Goal: Information Seeking & Learning: Learn about a topic

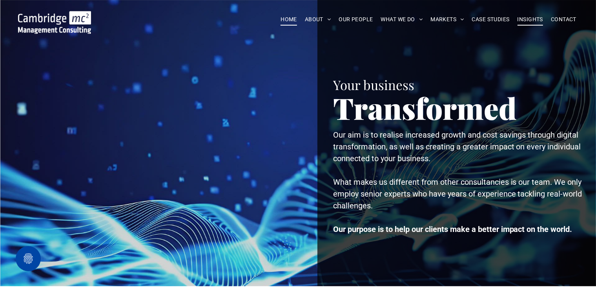
click at [294, 19] on span "INSIGHTS" at bounding box center [531, 19] width 26 height 12
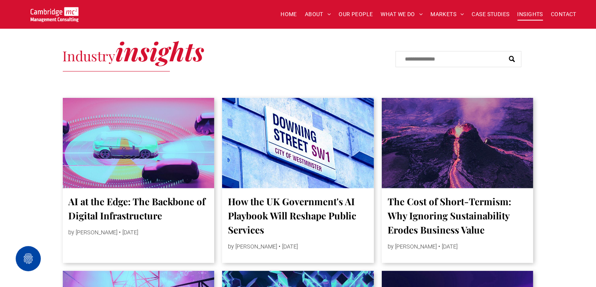
scroll to position [227, 0]
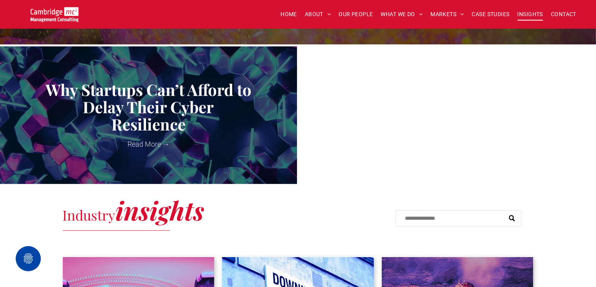
click at [429, 213] on input "Search" at bounding box center [459, 218] width 126 height 16
type input "*****"
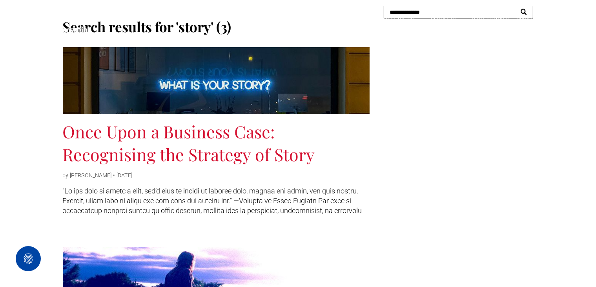
click at [224, 133] on link "Once Upon a Business Case: Recognising the Strategy of Story" at bounding box center [216, 143] width 307 height 46
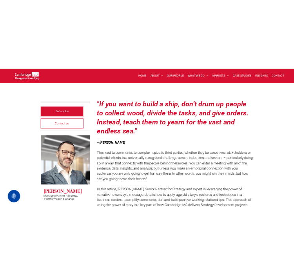
scroll to position [144, 0]
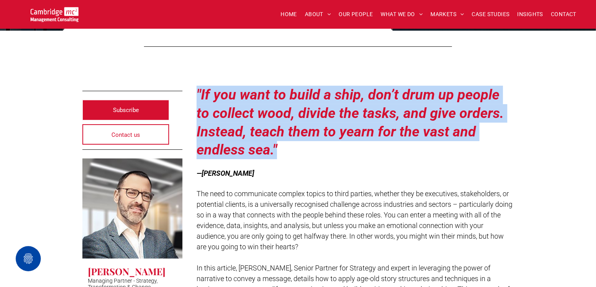
drag, startPoint x: 197, startPoint y: 90, endPoint x: 298, endPoint y: 154, distance: 119.0
click at [298, 154] on p ""If you want to build a ship, don’t drum up people to collect wood, divide the …" at bounding box center [356, 132] width 318 height 92
copy strong ""If you want to build a ship, don’t drum up people to collect wood, divide the …"
